Goal: Task Accomplishment & Management: Manage account settings

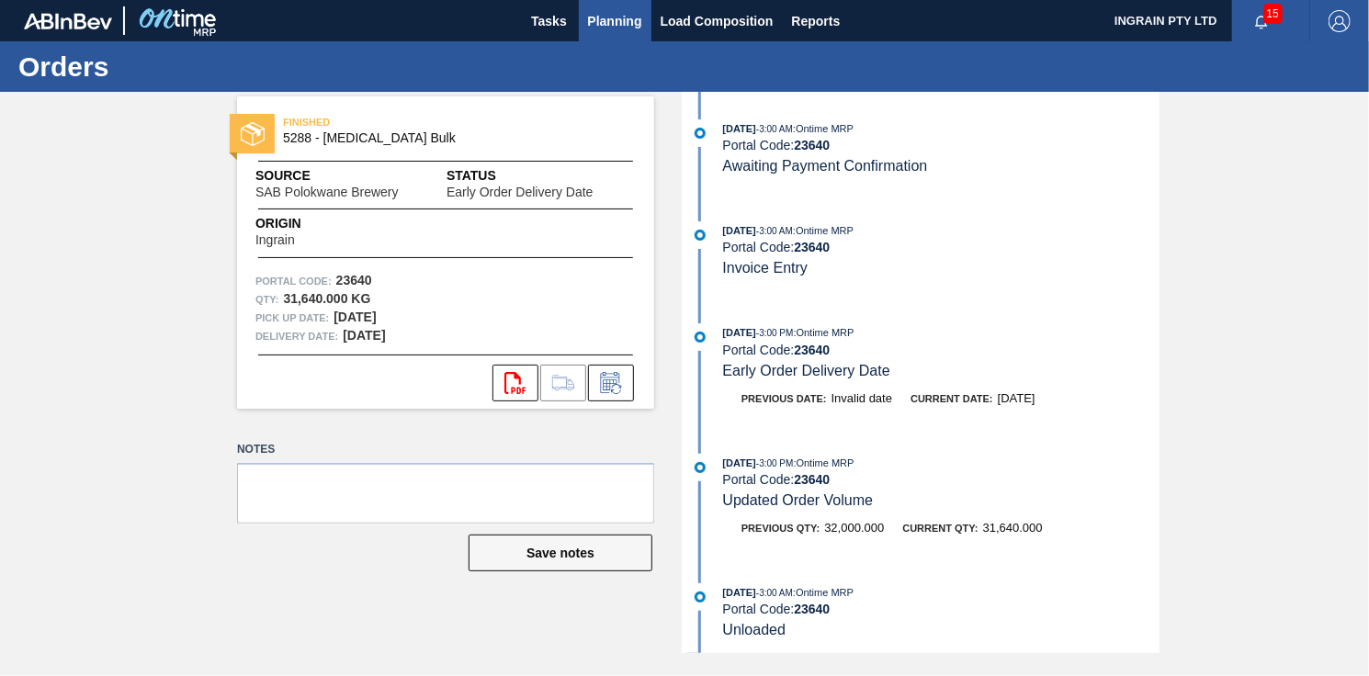
click at [592, 16] on span "Planning" at bounding box center [615, 21] width 54 height 22
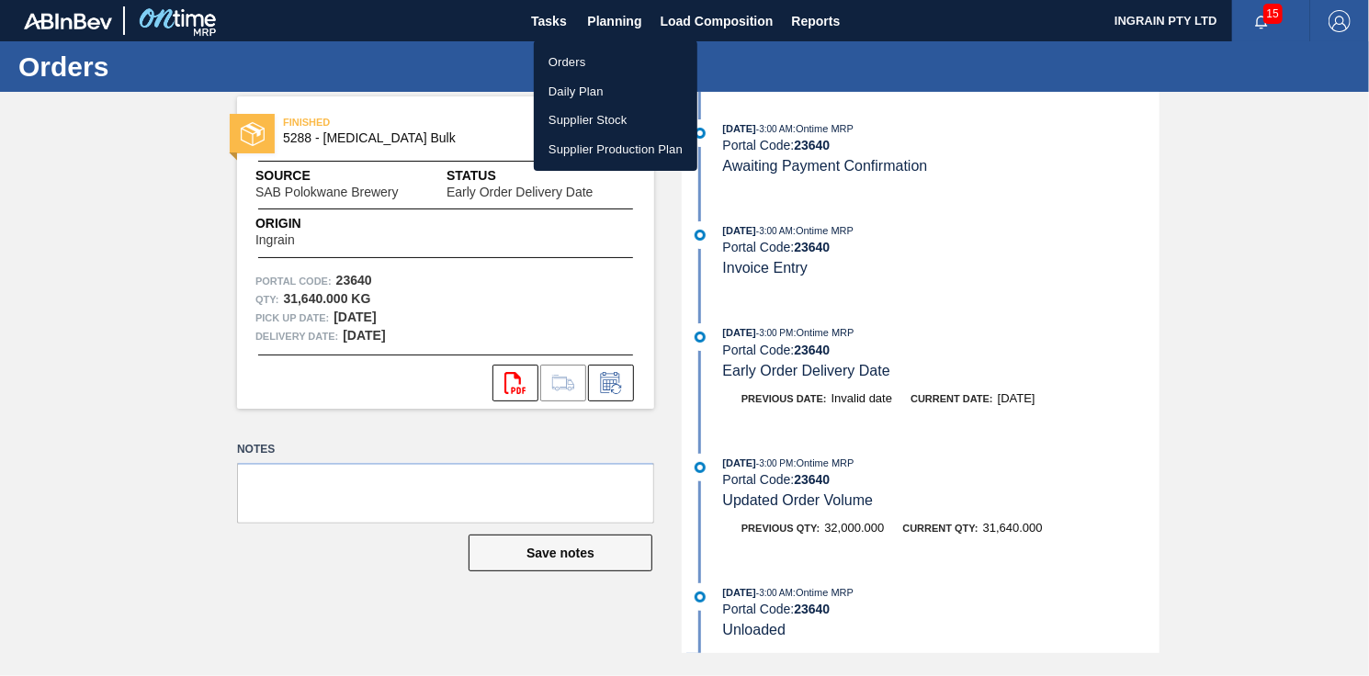
click at [581, 57] on li "Orders" at bounding box center [616, 62] width 164 height 29
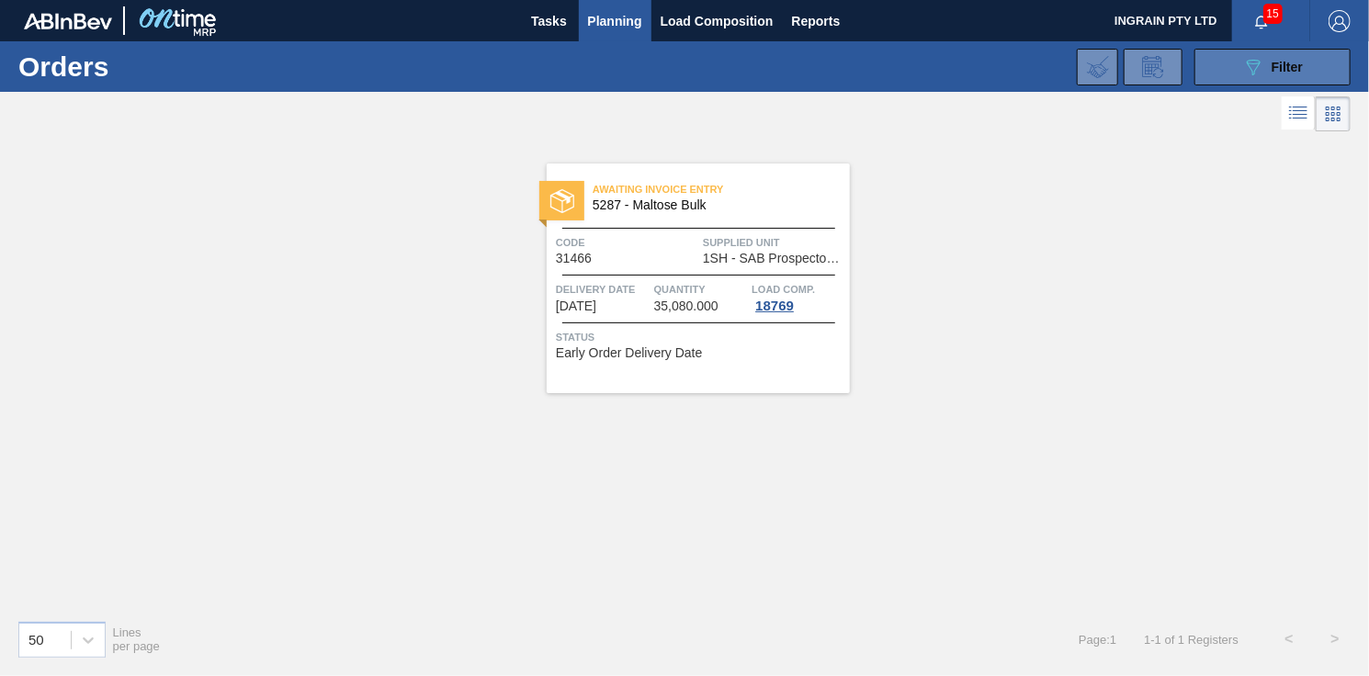
click at [1220, 73] on button "089F7B8B-B2A5-4AFE-B5C0-19BA573D28AC Filter" at bounding box center [1272, 67] width 156 height 37
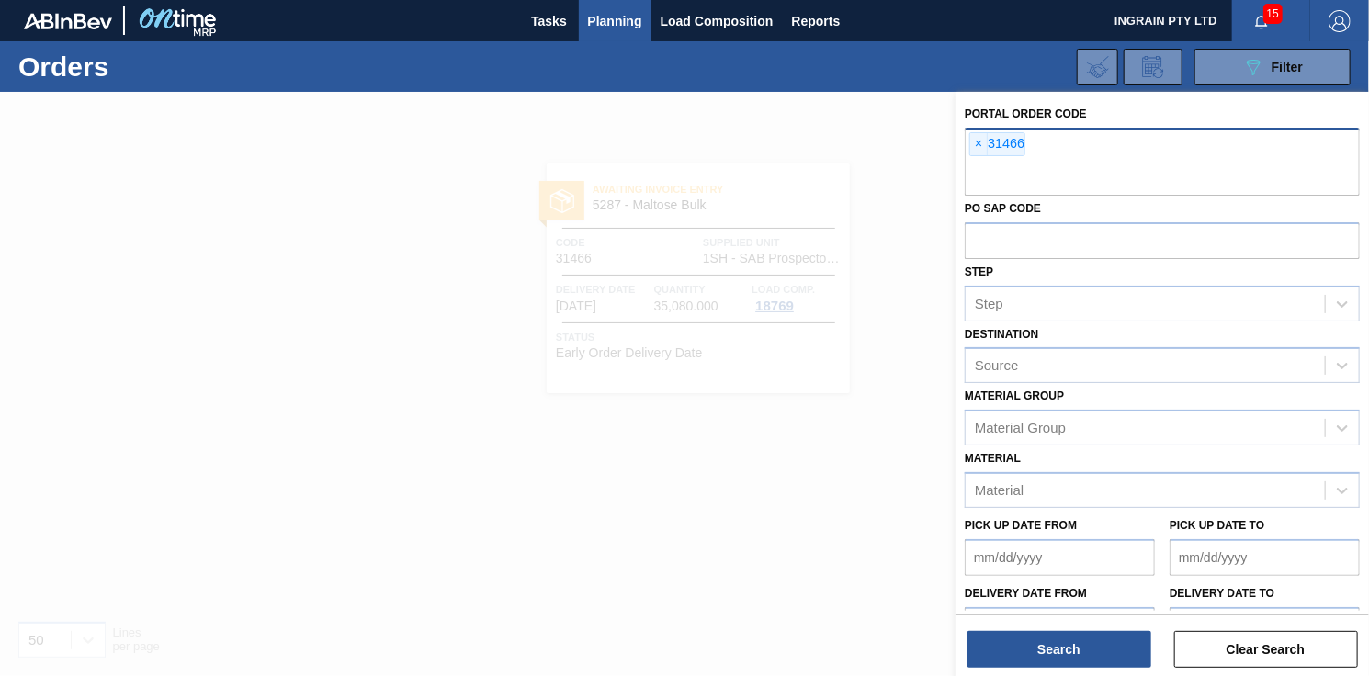
click at [978, 141] on span "×" at bounding box center [978, 144] width 17 height 22
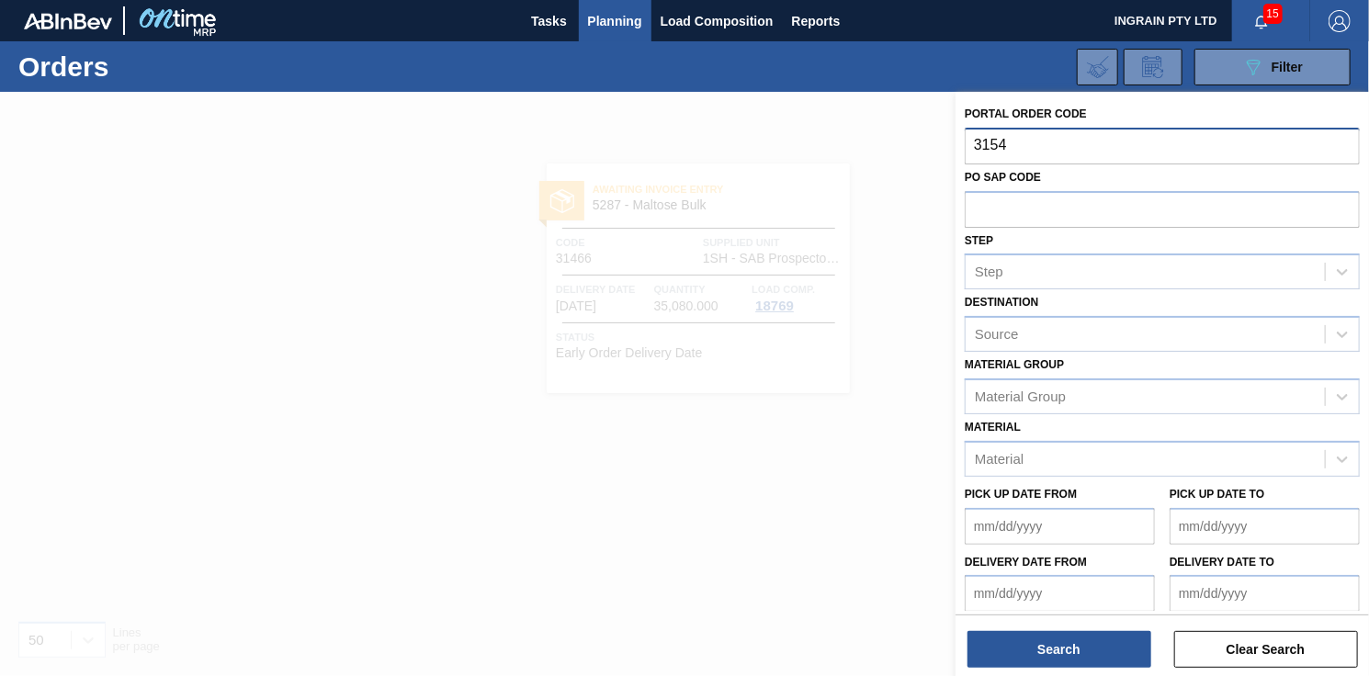
type input "31542"
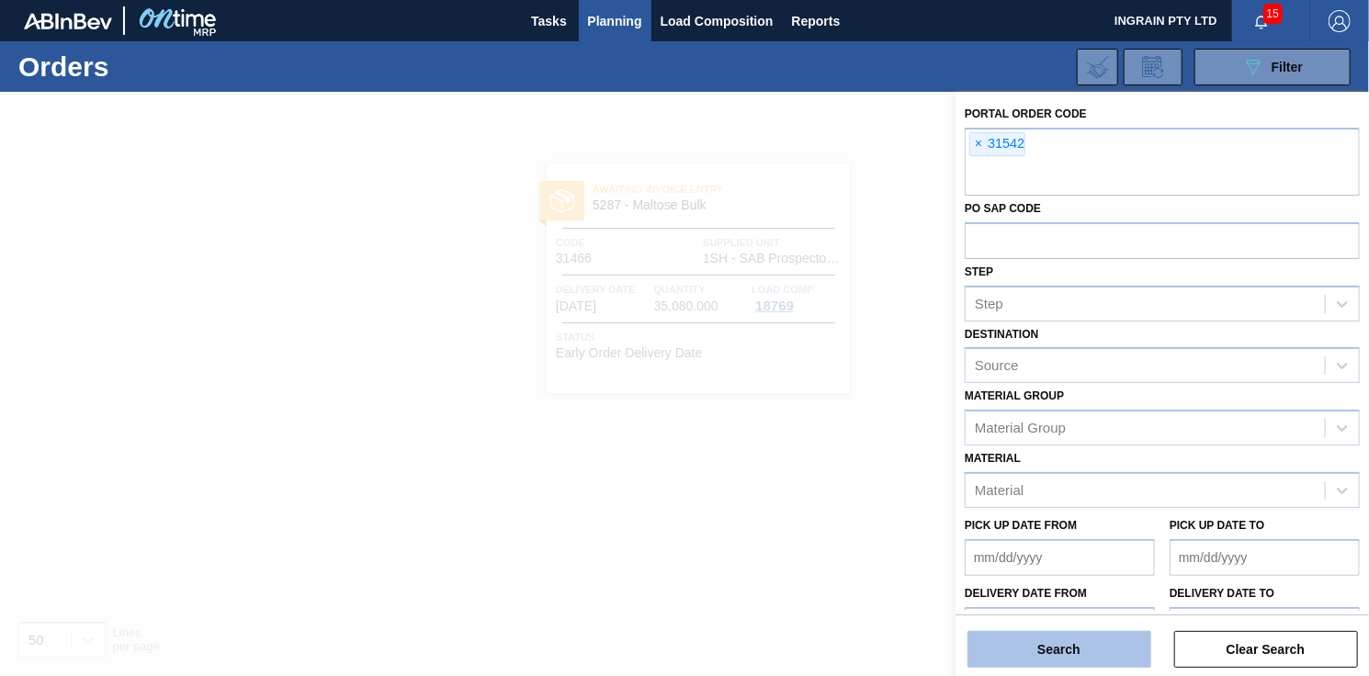
click at [1064, 639] on button "Search" at bounding box center [1059, 649] width 184 height 37
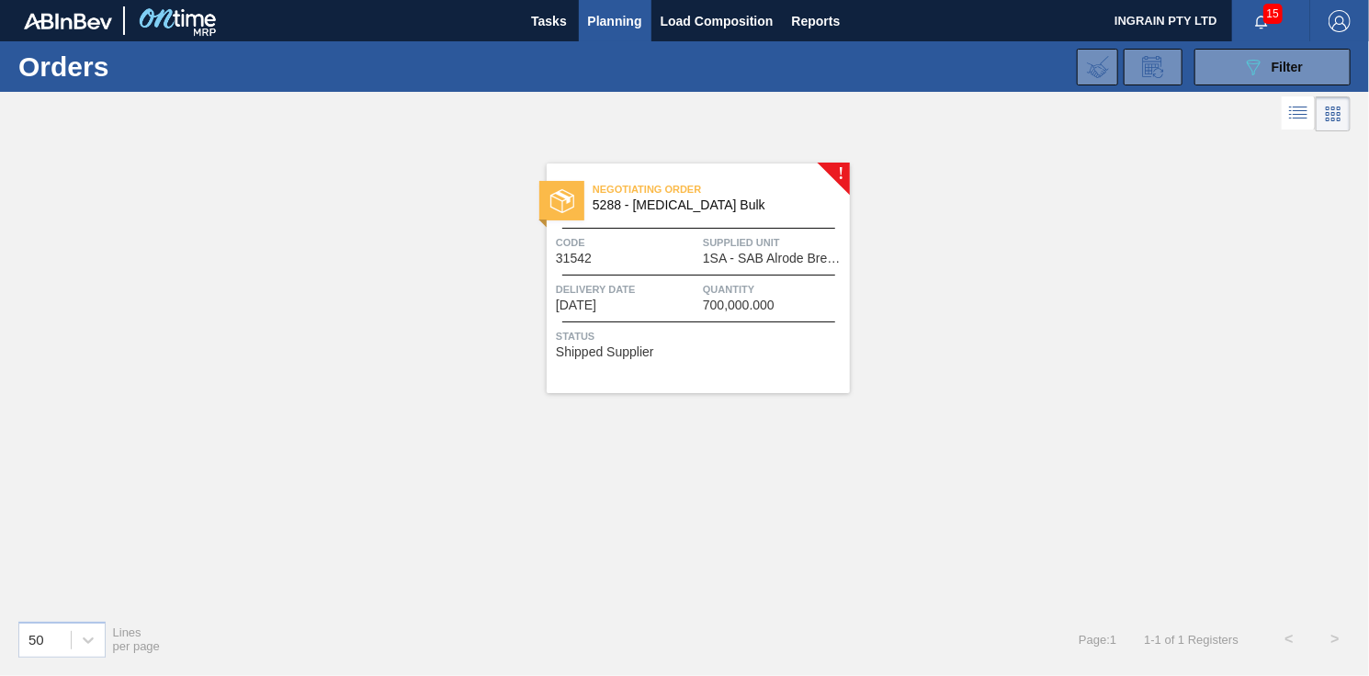
click at [724, 189] on span "Negotiating Order" at bounding box center [721, 189] width 257 height 18
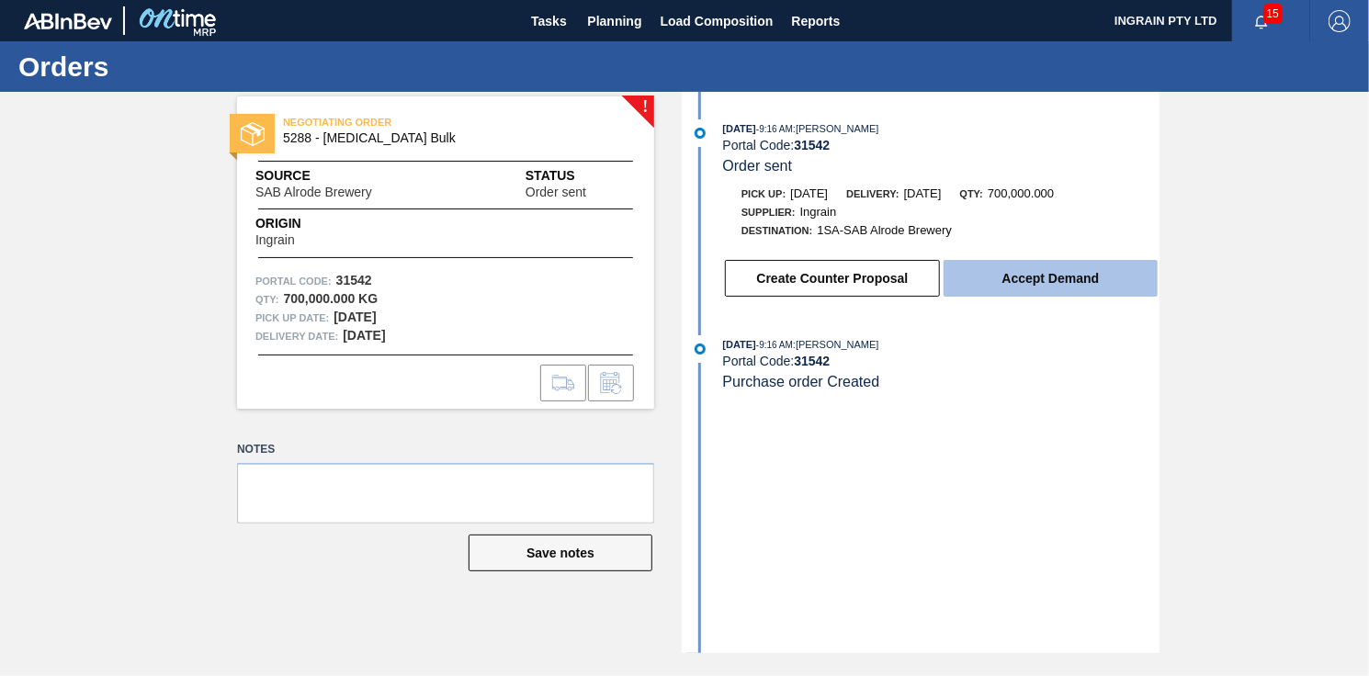
click at [1029, 286] on button "Accept Demand" at bounding box center [1051, 278] width 214 height 37
